Goal: Task Accomplishment & Management: Use online tool/utility

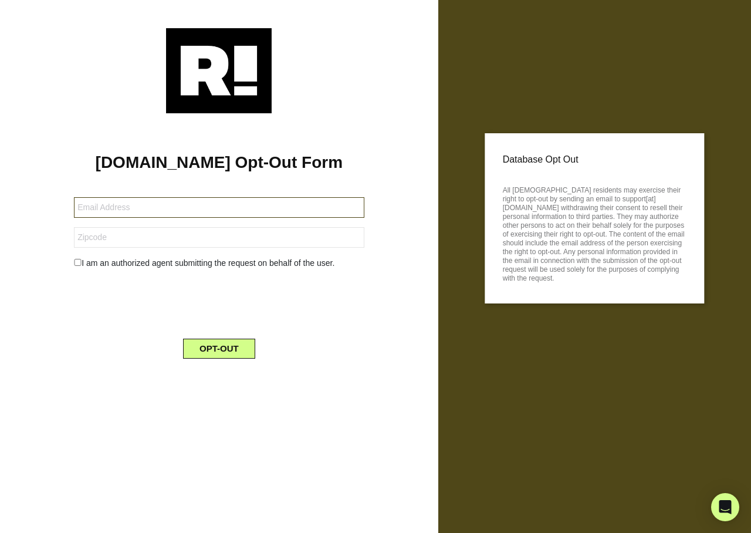
type input "marshawilson597@gmail.com"
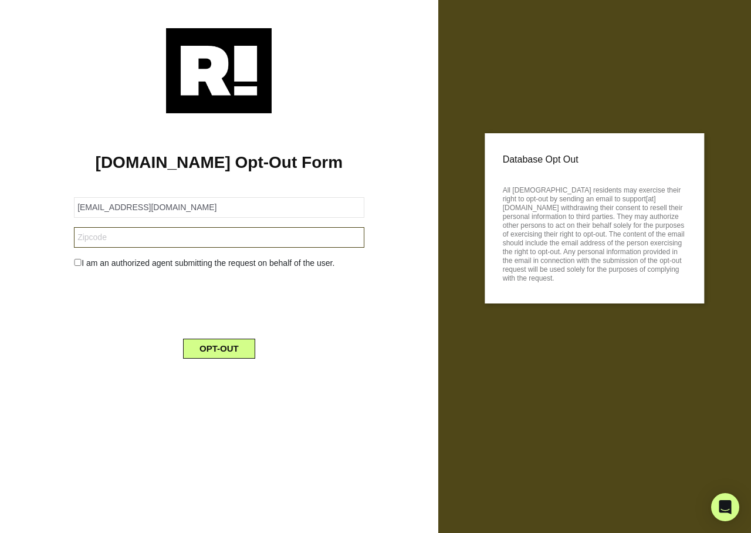
type input "98266"
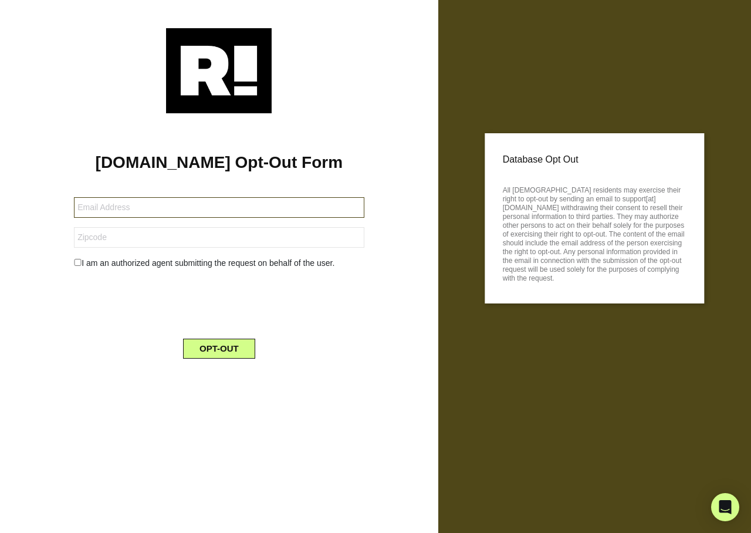
type input "[EMAIL_ADDRESS][DOMAIN_NAME]"
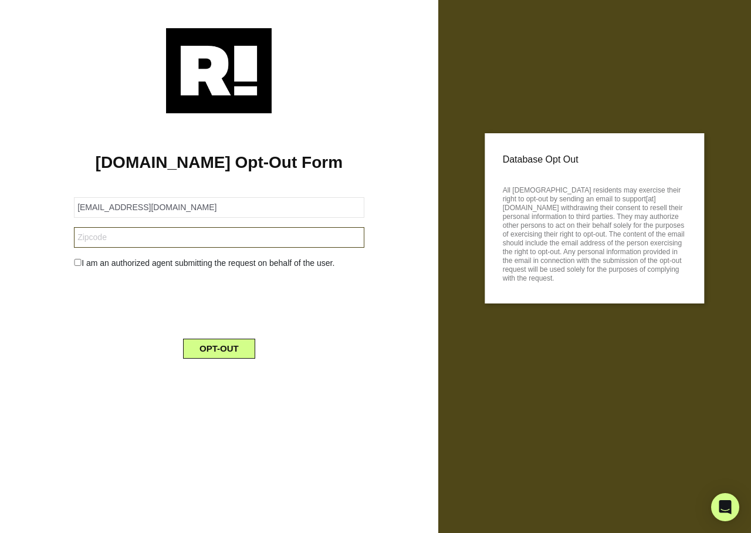
type input "40356"
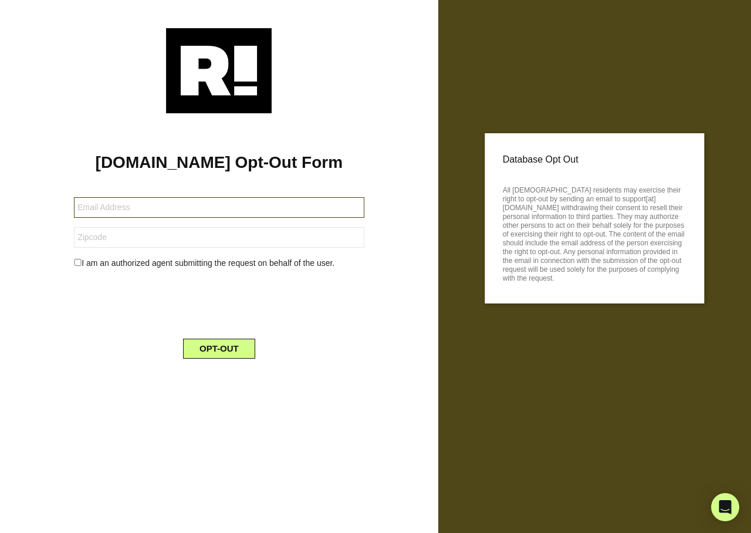
type input "[EMAIL_ADDRESS][DOMAIN_NAME]"
type input "40356"
